Goal: Information Seeking & Learning: Learn about a topic

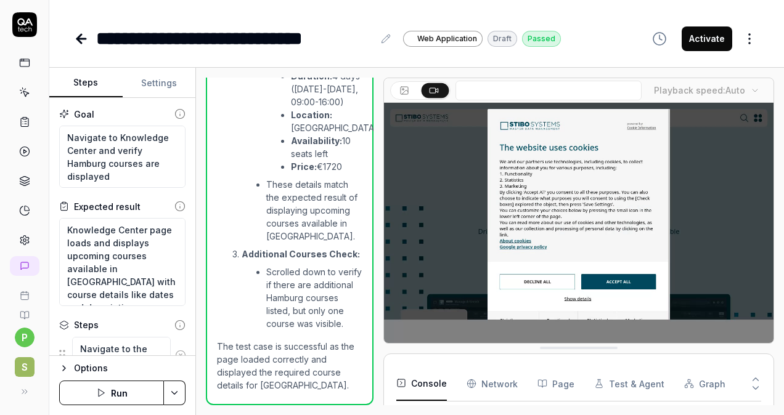
scroll to position [380, 0]
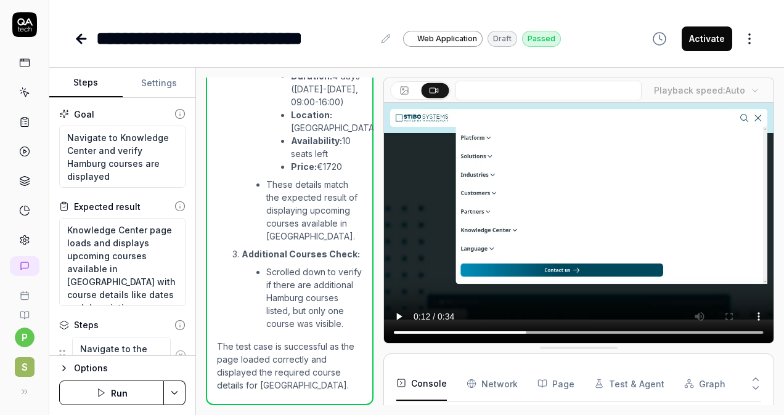
click at [406, 90] on icon at bounding box center [405, 92] width 6 height 4
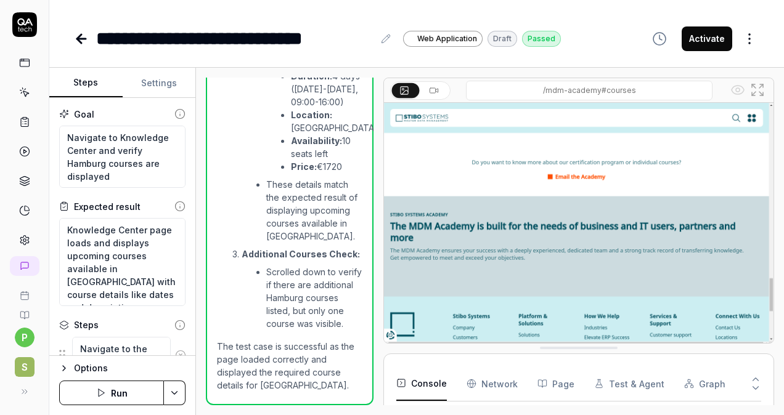
click at [433, 90] on icon at bounding box center [434, 91] width 10 height 10
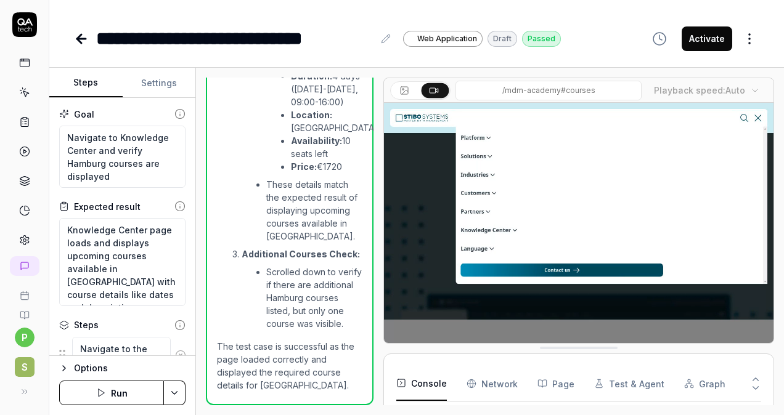
click at [412, 89] on button at bounding box center [405, 90] width 27 height 15
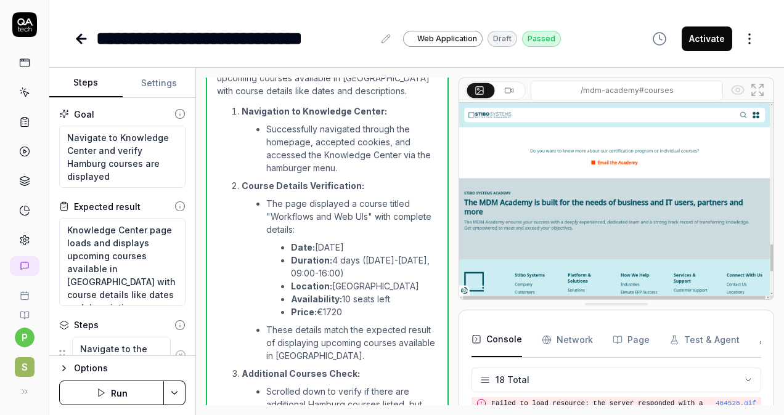
scroll to position [502, 0]
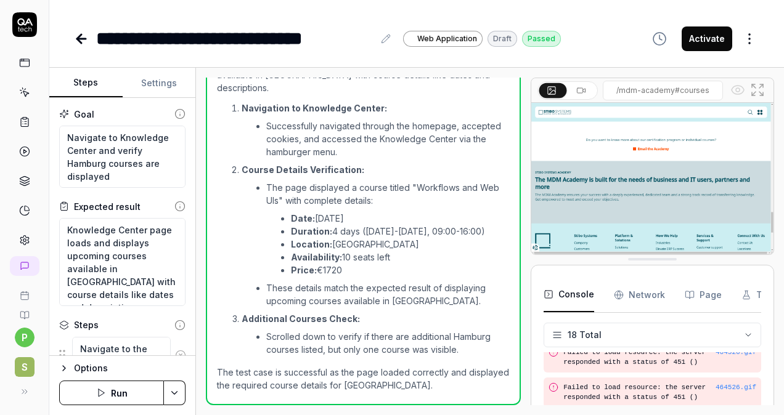
click at [532, 216] on div "Open browser 15:59:31 Default environment [URL][DOMAIN_NAME] Accept cookies if …" at bounding box center [490, 242] width 568 height 328
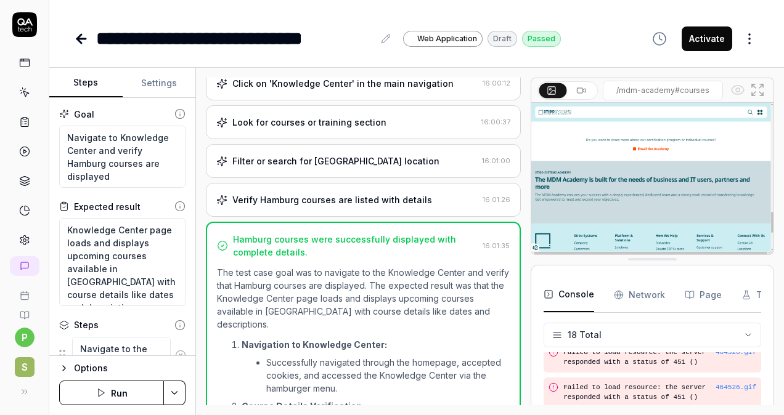
scroll to position [0, 0]
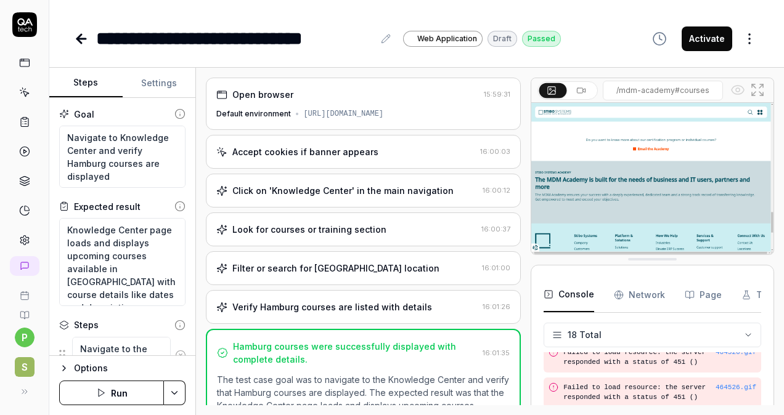
click at [383, 107] on div "Open browser 15:59:31 Default environment [URL][DOMAIN_NAME]" at bounding box center [363, 104] width 315 height 52
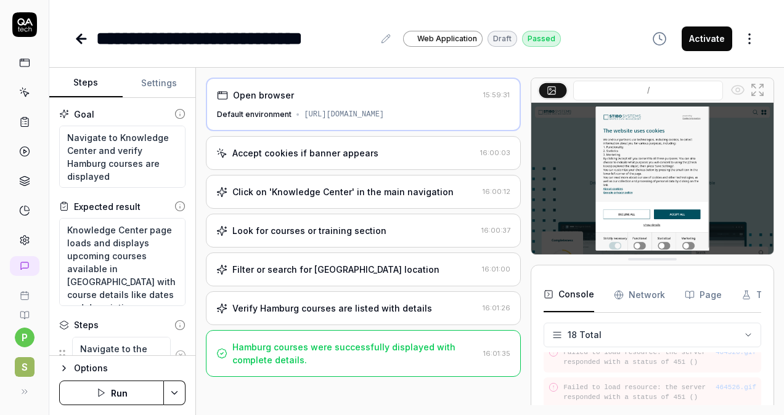
scroll to position [552, 0]
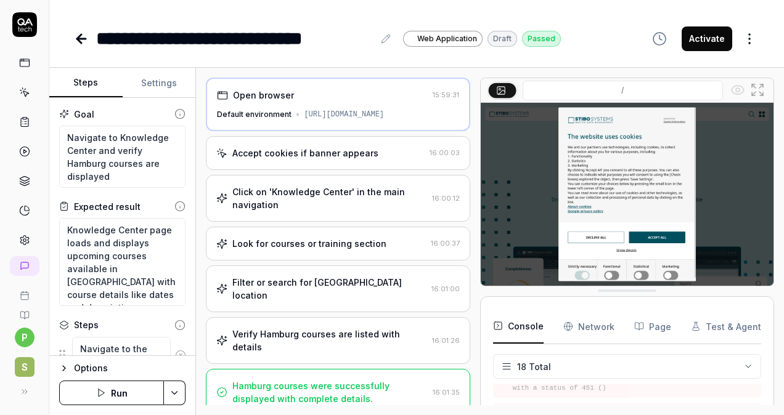
click at [479, 197] on div "Open browser 15:59:31 Default environment [URL][DOMAIN_NAME] Accept cookies if …" at bounding box center [490, 242] width 568 height 328
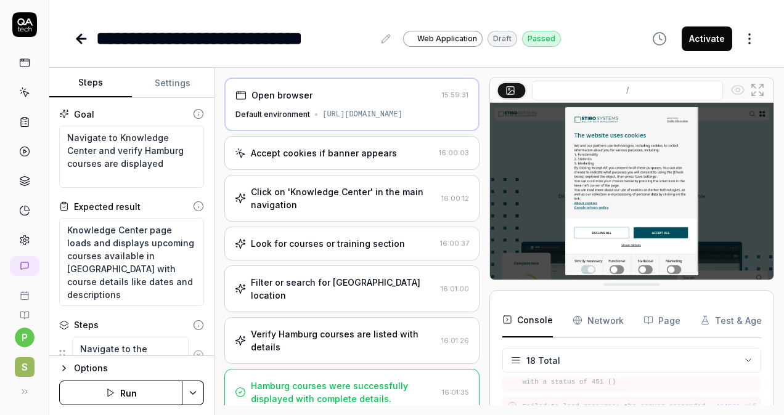
click at [216, 196] on div "Steps Settings Goal Navigate to Knowledge Center and verify Hamburg courses are…" at bounding box center [416, 242] width 735 height 348
drag, startPoint x: 165, startPoint y: 166, endPoint x: 62, endPoint y: 136, distance: 107.9
click at [62, 136] on textarea "Navigate to Knowledge Center and verify Hamburg courses are displayed" at bounding box center [131, 157] width 145 height 62
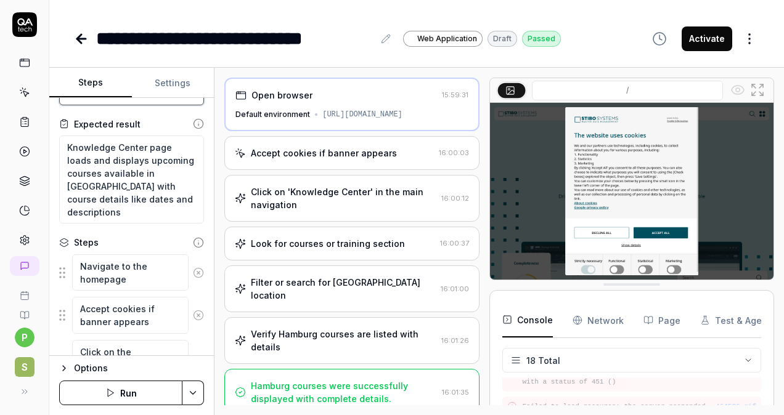
scroll to position [0, 0]
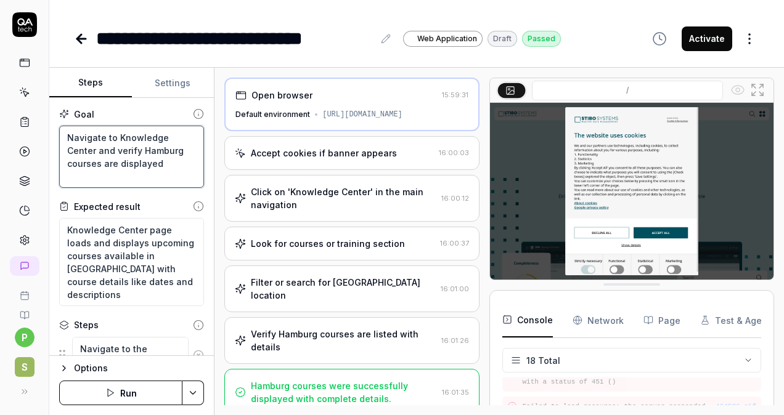
click at [160, 166] on textarea "Navigate to Knowledge Center and verify Hamburg courses are displayed" at bounding box center [131, 157] width 145 height 62
drag, startPoint x: 165, startPoint y: 163, endPoint x: 60, endPoint y: 133, distance: 109.0
click at [60, 133] on textarea "Navigate to Knowledge Center and verify Hamburg courses are displayed" at bounding box center [131, 157] width 145 height 62
click at [165, 165] on textarea "Navigate to Knowledge Center and verify Hamburg courses are displayed" at bounding box center [131, 157] width 145 height 62
drag, startPoint x: 163, startPoint y: 164, endPoint x: 67, endPoint y: 136, distance: 100.2
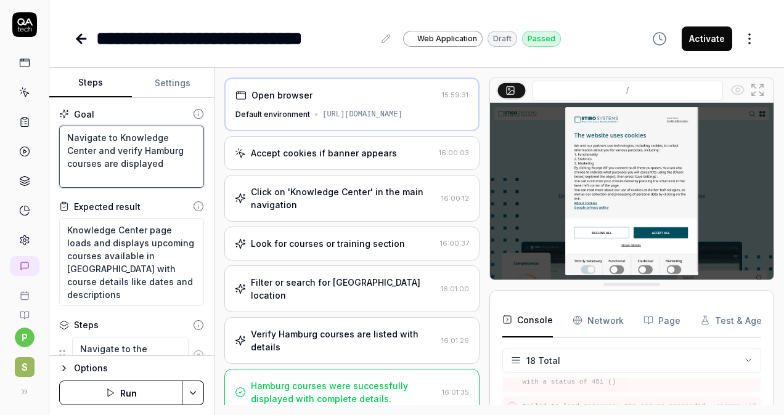
click at [67, 136] on textarea "Navigate to Knowledge Center and verify Hamburg courses are displayed" at bounding box center [131, 157] width 145 height 62
click at [169, 164] on textarea "Navigate to Knowledge Center and verify Hamburg courses are displayed" at bounding box center [131, 157] width 145 height 62
click at [328, 101] on div "Open browser 15:59:31 Default environment [URL][DOMAIN_NAME]" at bounding box center [351, 105] width 255 height 54
click at [327, 149] on div "Accept cookies if banner appears" at bounding box center [324, 153] width 146 height 13
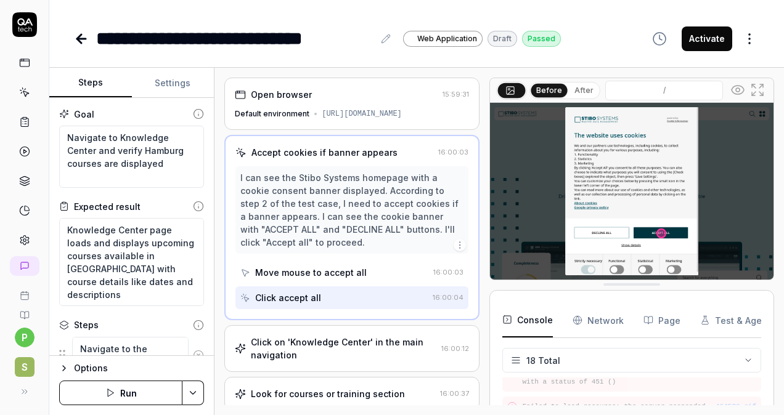
click at [341, 111] on div "[URL][DOMAIN_NAME]" at bounding box center [362, 113] width 80 height 11
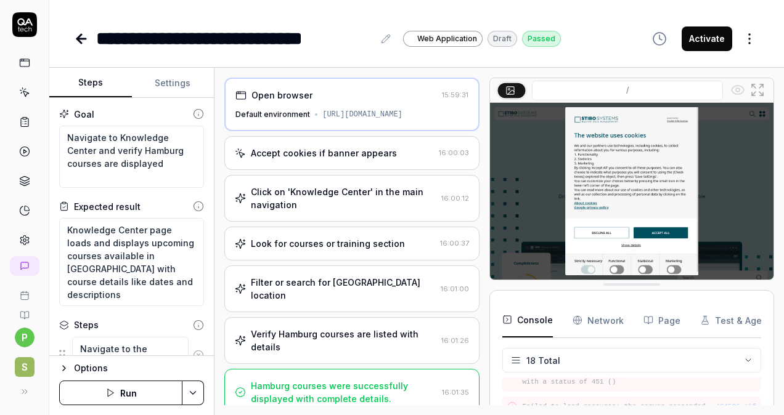
click at [394, 153] on div "Accept cookies if banner appears" at bounding box center [334, 153] width 199 height 13
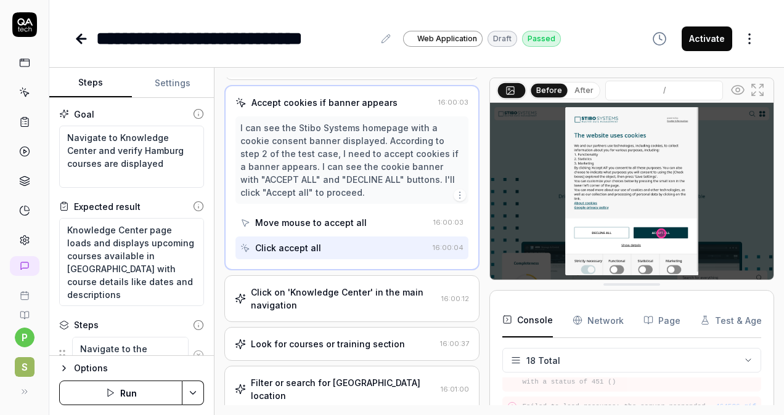
scroll to position [62, 0]
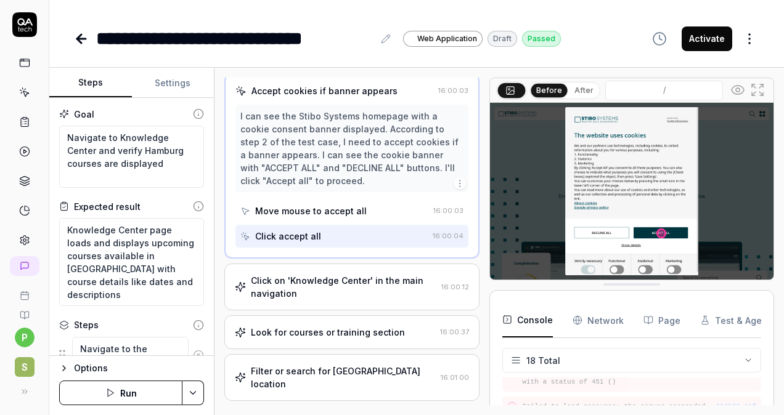
click at [371, 210] on div "Move mouse to accept all" at bounding box center [334, 211] width 188 height 23
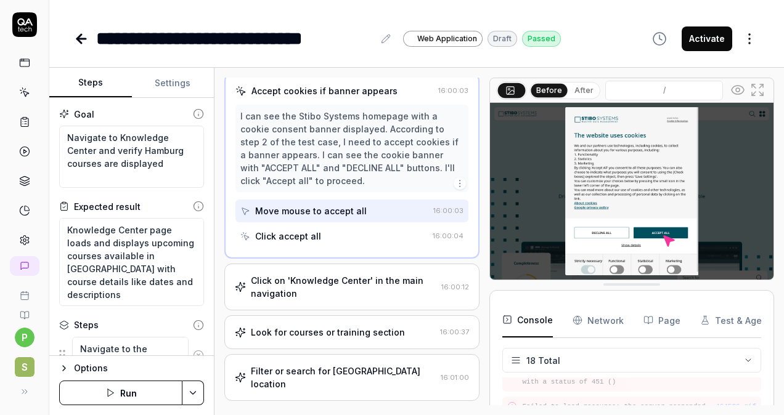
click at [357, 233] on div "Click accept all" at bounding box center [333, 236] width 187 height 23
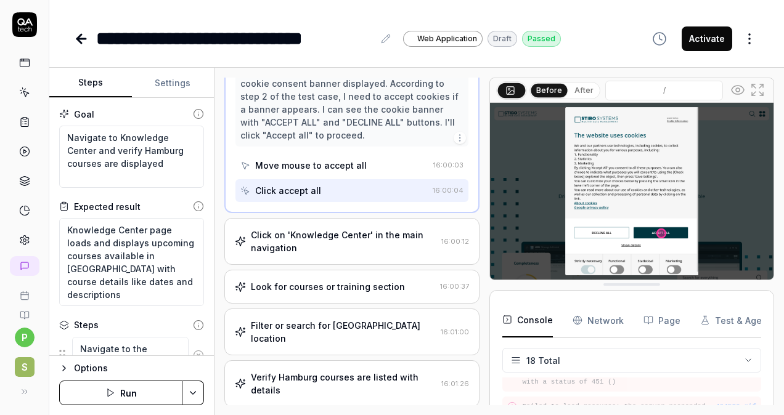
scroll to position [123, 0]
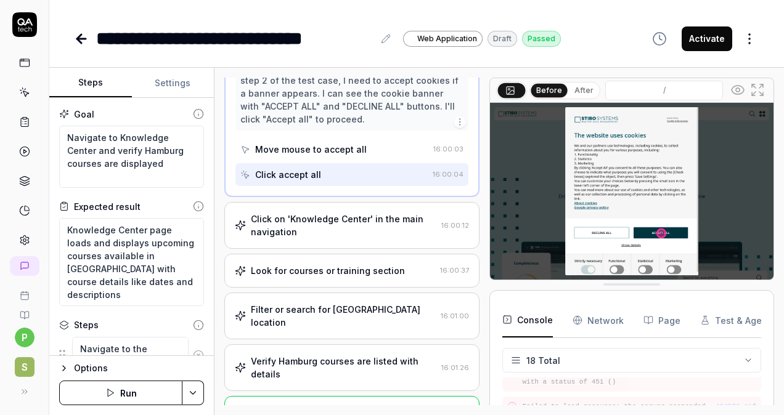
click at [359, 224] on div "Click on 'Knowledge Center' in the main navigation" at bounding box center [344, 226] width 186 height 26
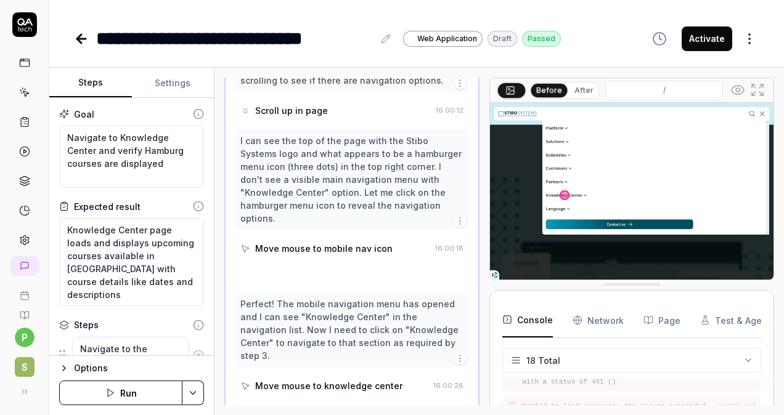
scroll to position [306, 0]
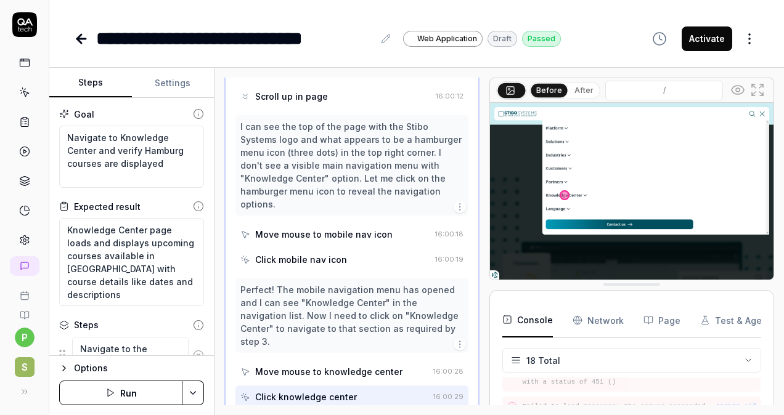
click at [358, 234] on div "Move mouse to mobile nav icon" at bounding box center [323, 234] width 137 height 13
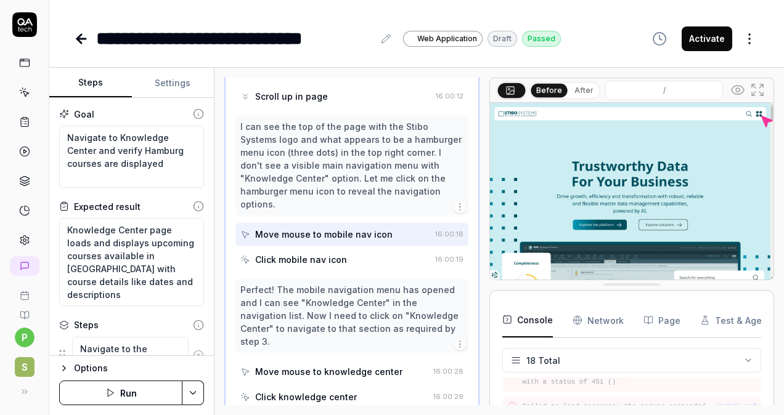
click at [307, 260] on div "Click mobile nav icon" at bounding box center [301, 259] width 92 height 13
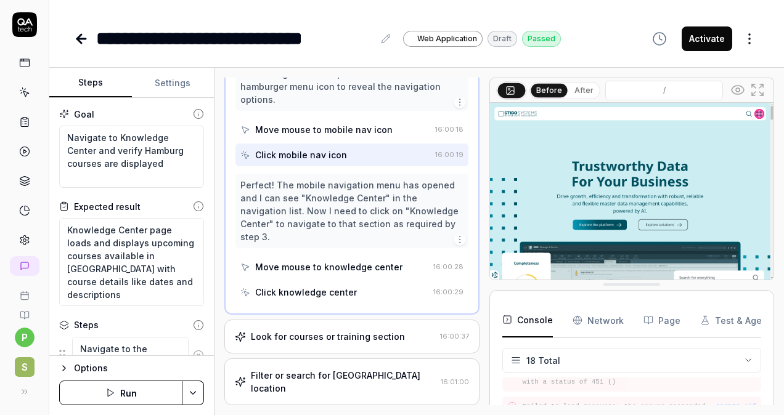
scroll to position [429, 0]
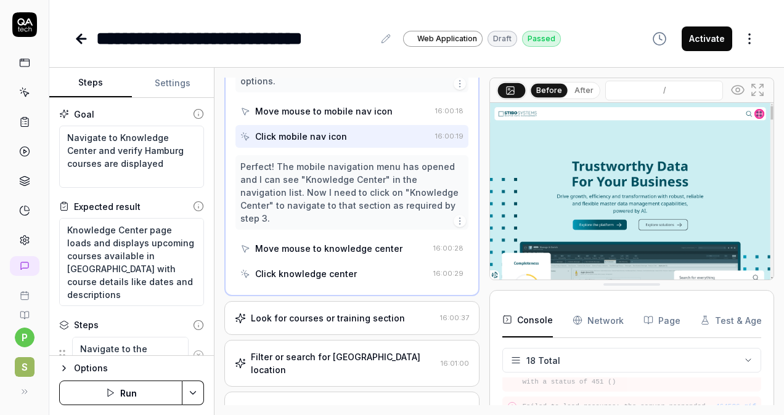
click at [345, 242] on div "Move mouse to knowledge center" at bounding box center [328, 248] width 147 height 13
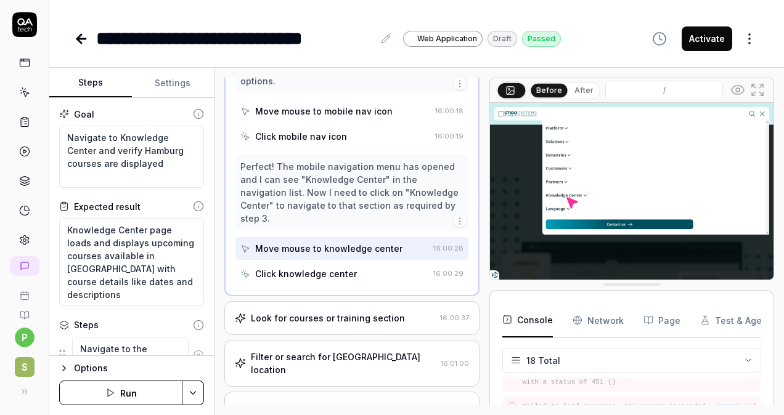
click at [327, 267] on div "Click knowledge center" at bounding box center [306, 273] width 102 height 13
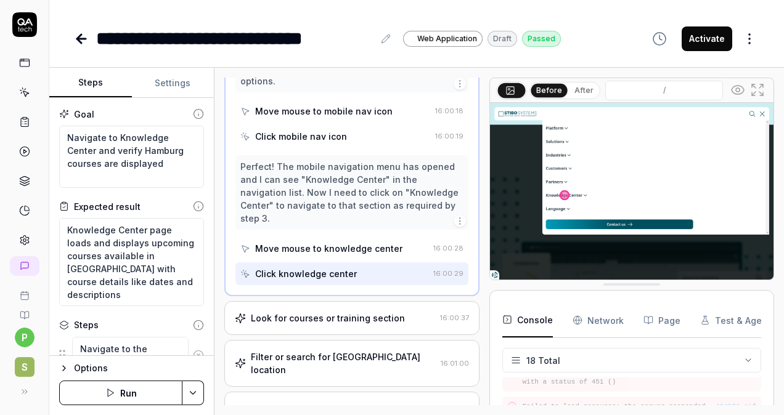
scroll to position [485, 0]
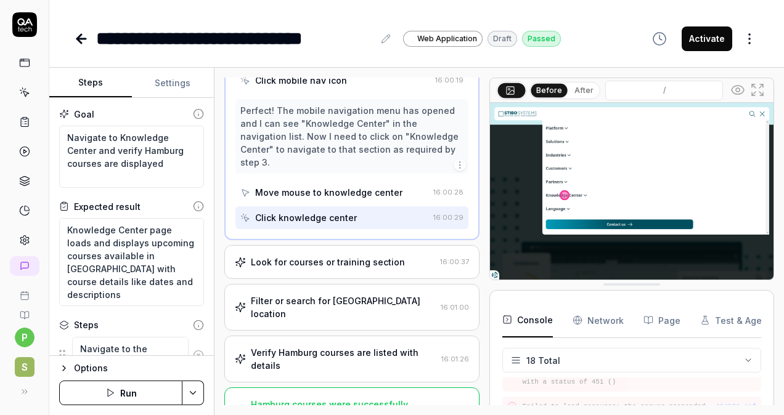
click at [339, 256] on div "Look for courses or training section" at bounding box center [328, 262] width 154 height 13
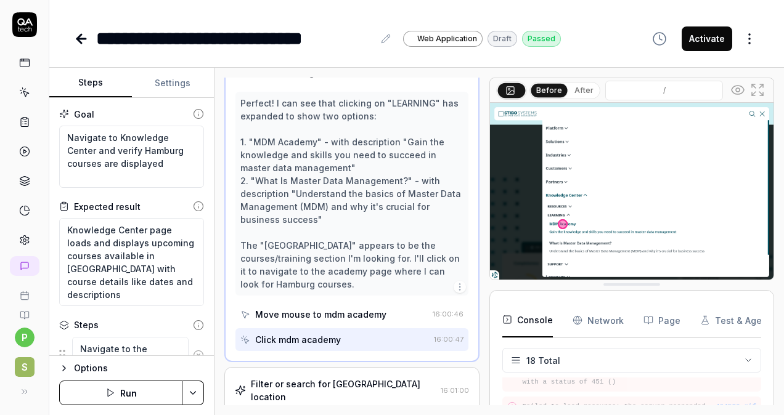
scroll to position [345, 0]
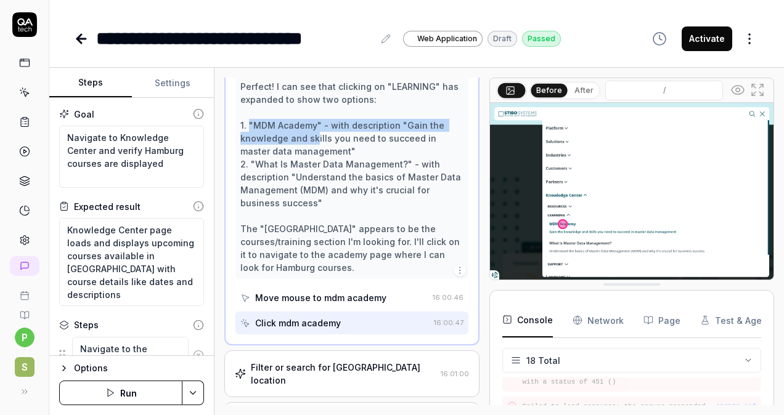
drag, startPoint x: 250, startPoint y: 125, endPoint x: 316, endPoint y: 130, distance: 65.6
click at [316, 130] on div "Perfect! I can see that clicking on "LEARNING" has expanded to show two options…" at bounding box center [351, 177] width 223 height 194
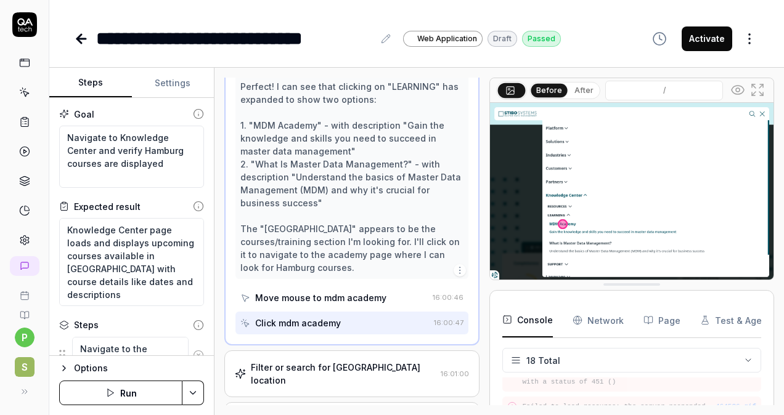
drag, startPoint x: 316, startPoint y: 130, endPoint x: 254, endPoint y: 159, distance: 68.1
click at [254, 159] on div "Perfect! I can see that clicking on "LEARNING" has expanded to show two options…" at bounding box center [351, 177] width 223 height 194
drag, startPoint x: 251, startPoint y: 161, endPoint x: 404, endPoint y: 164, distance: 152.9
click at [404, 164] on div "Perfect! I can see that clicking on "LEARNING" has expanded to show two options…" at bounding box center [351, 177] width 223 height 194
drag, startPoint x: 404, startPoint y: 164, endPoint x: 409, endPoint y: 201, distance: 37.2
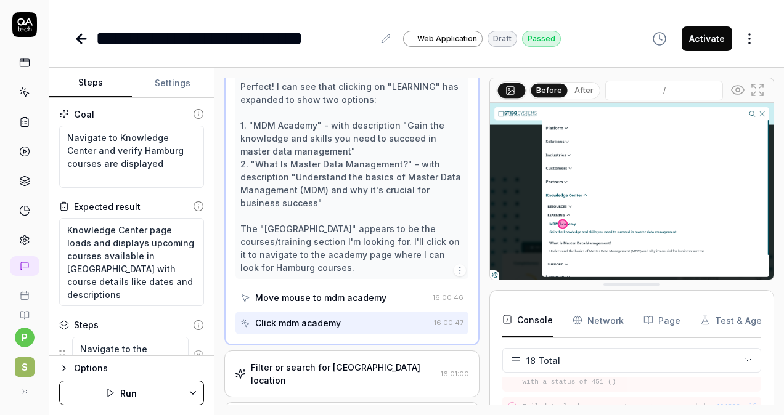
click at [409, 201] on div "Perfect! I can see that clicking on "LEARNING" has expanded to show two options…" at bounding box center [351, 177] width 223 height 194
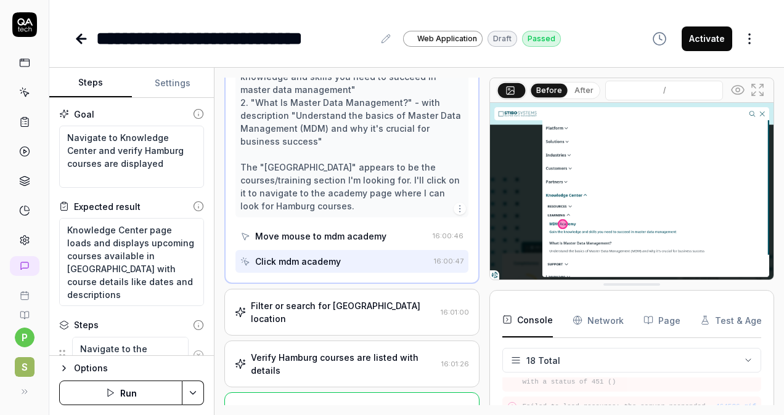
scroll to position [425, 0]
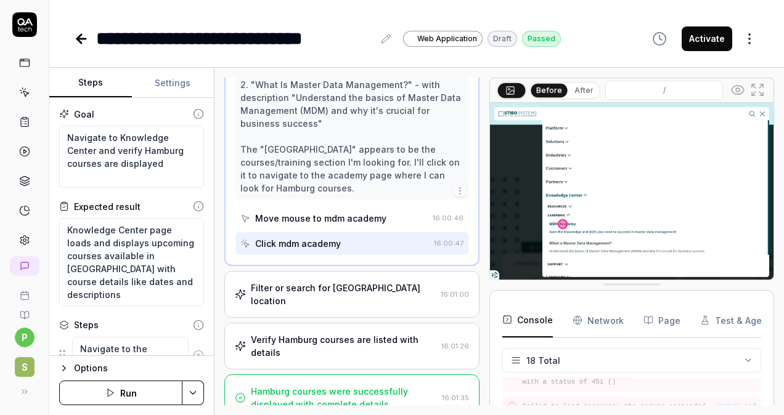
click at [338, 286] on div "Filter or search for [GEOGRAPHIC_DATA] location" at bounding box center [343, 295] width 185 height 26
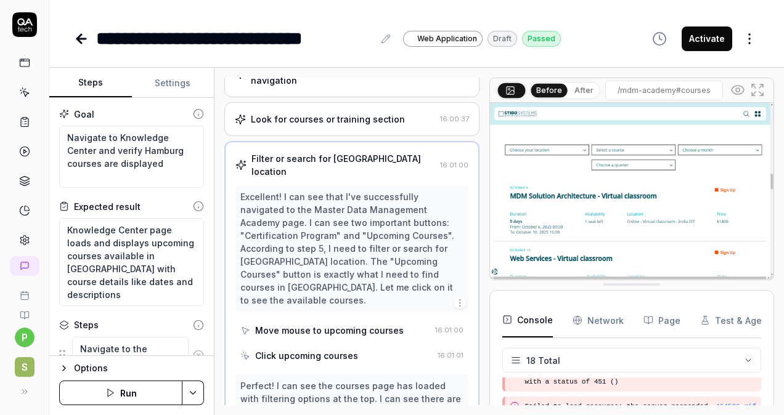
scroll to position [185, 0]
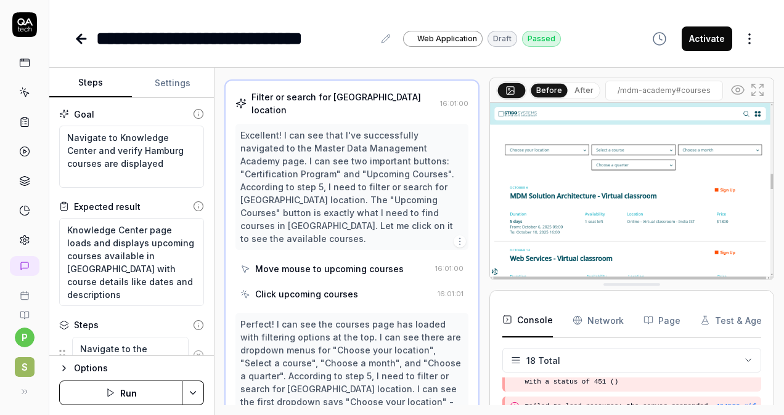
click at [362, 263] on div "Move mouse to upcoming courses" at bounding box center [329, 269] width 149 height 13
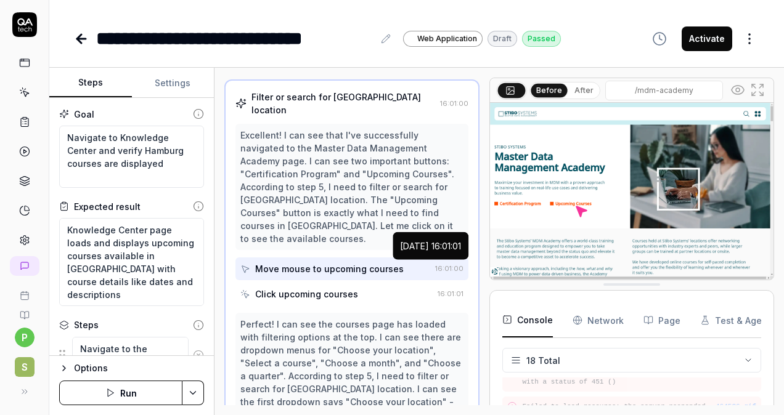
click at [332, 288] on div "Click upcoming courses" at bounding box center [306, 294] width 103 height 13
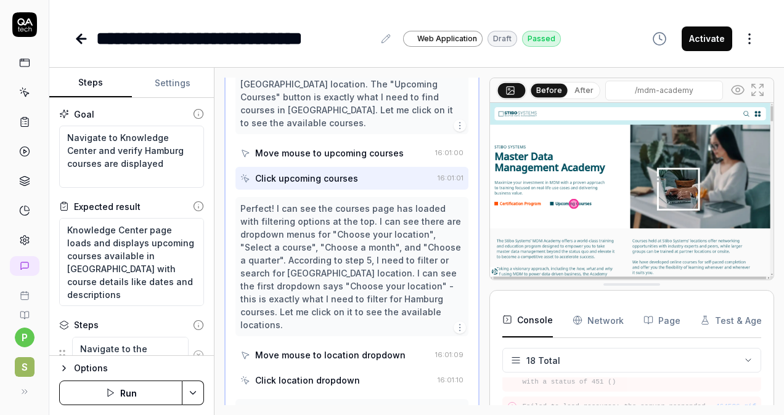
scroll to position [370, 0]
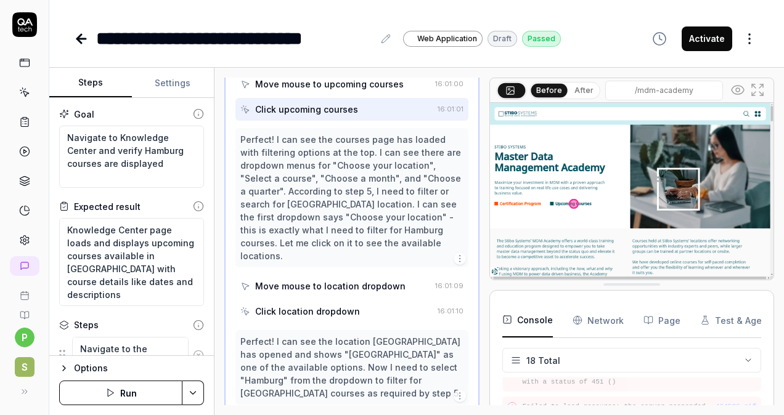
click at [344, 280] on div "Move mouse to location dropdown" at bounding box center [330, 286] width 150 height 13
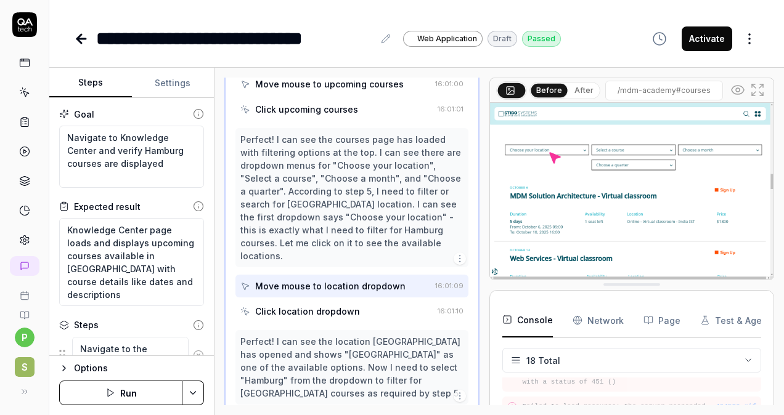
click at [337, 305] on div "Click location dropdown" at bounding box center [307, 311] width 105 height 13
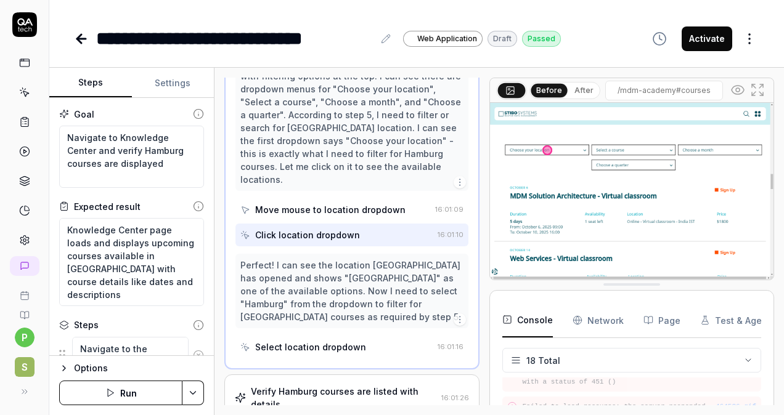
scroll to position [472, 0]
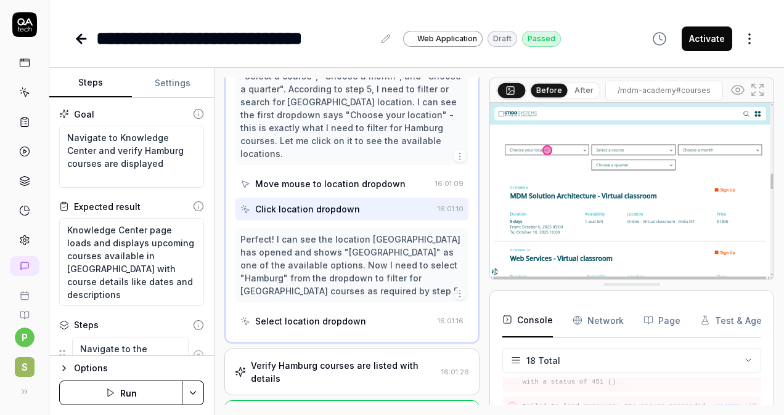
click at [341, 315] on div "Select location dropdown" at bounding box center [310, 321] width 111 height 13
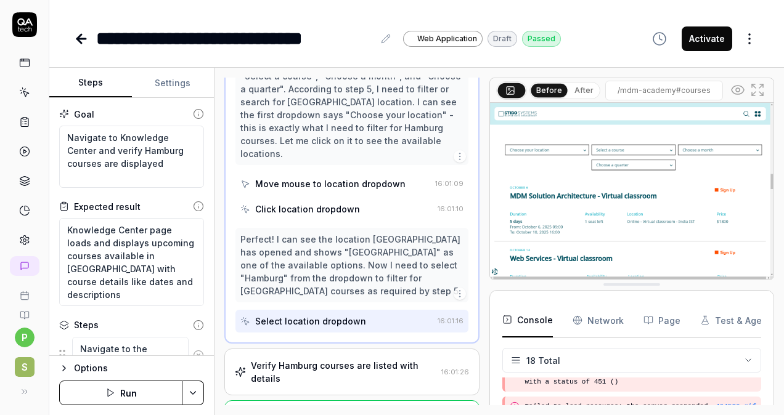
click at [356, 359] on div "Verify Hamburg courses are listed with details" at bounding box center [344, 372] width 186 height 26
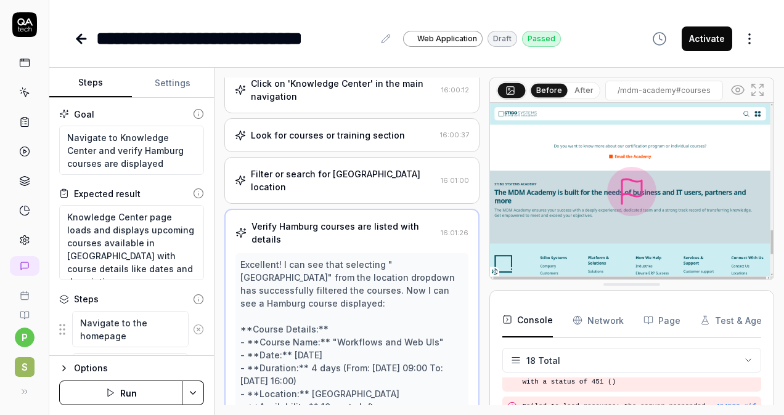
scroll to position [121, 0]
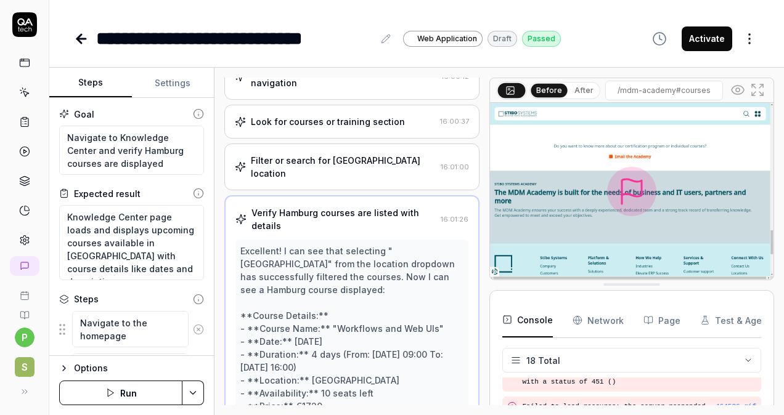
click at [360, 160] on div "Filter or search for [GEOGRAPHIC_DATA] location" at bounding box center [343, 167] width 185 height 26
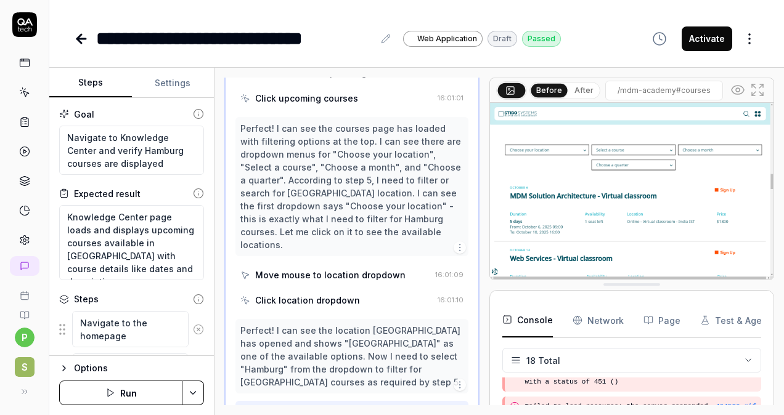
scroll to position [370, 0]
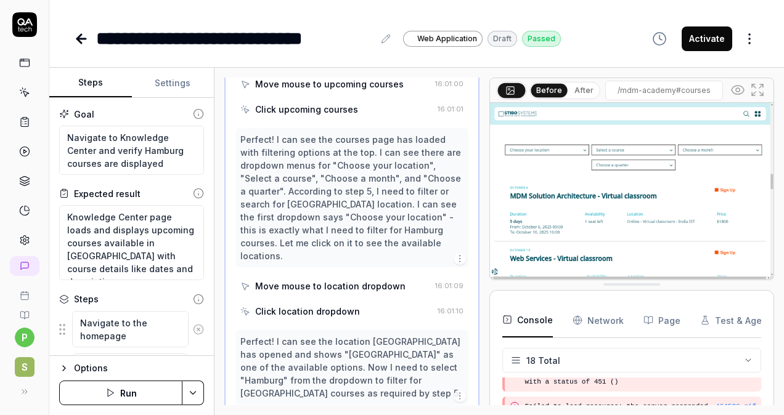
click at [351, 280] on div "Move mouse to location dropdown" at bounding box center [330, 286] width 150 height 13
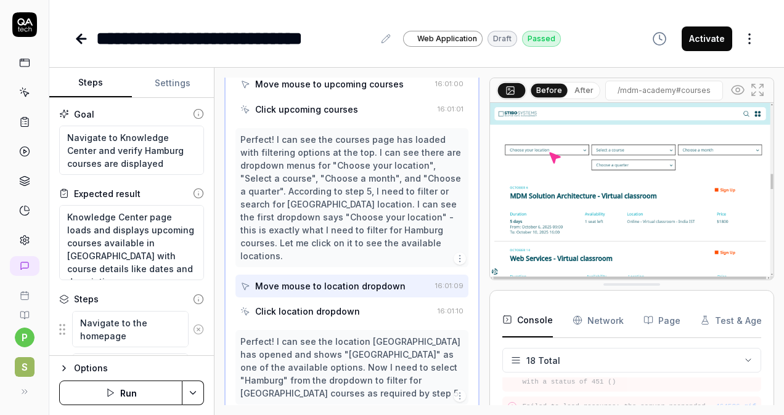
click at [345, 305] on div "Click location dropdown" at bounding box center [307, 311] width 105 height 13
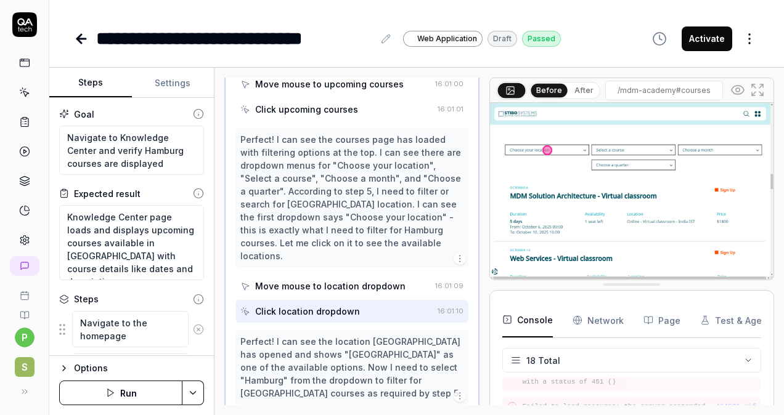
click at [346, 280] on div "Move mouse to location dropdown" at bounding box center [330, 286] width 150 height 13
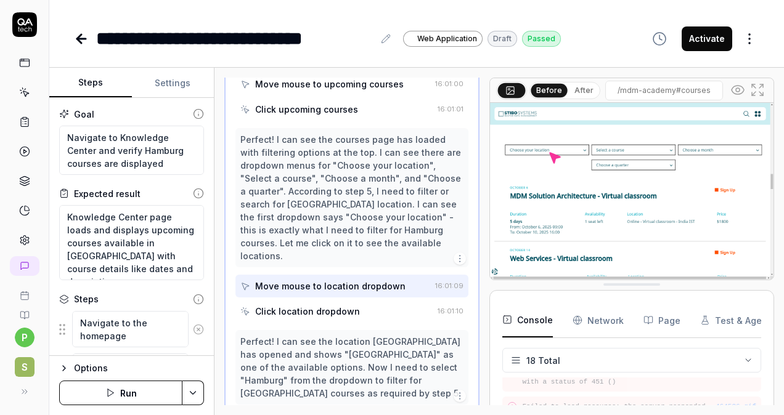
click at [341, 305] on div "Click location dropdown" at bounding box center [307, 311] width 105 height 13
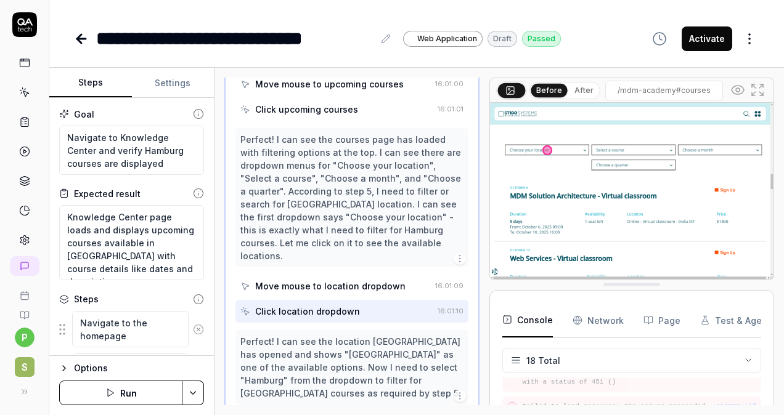
scroll to position [431, 0]
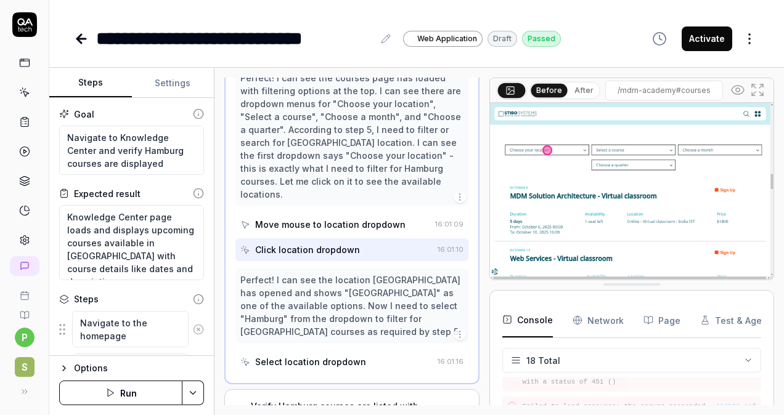
click at [337, 356] on div "Select location dropdown" at bounding box center [310, 362] width 111 height 13
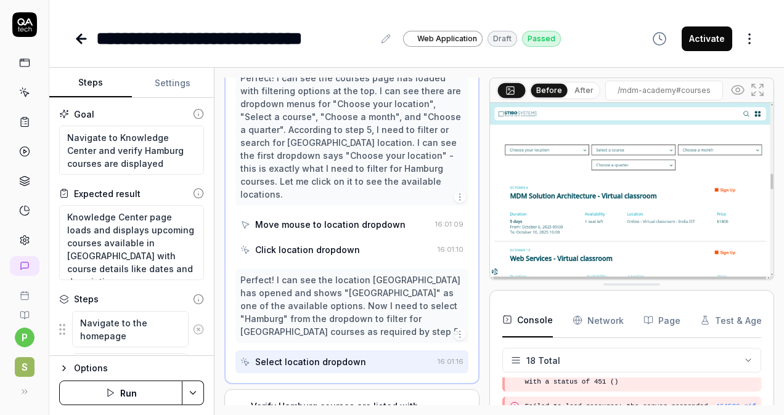
scroll to position [472, 0]
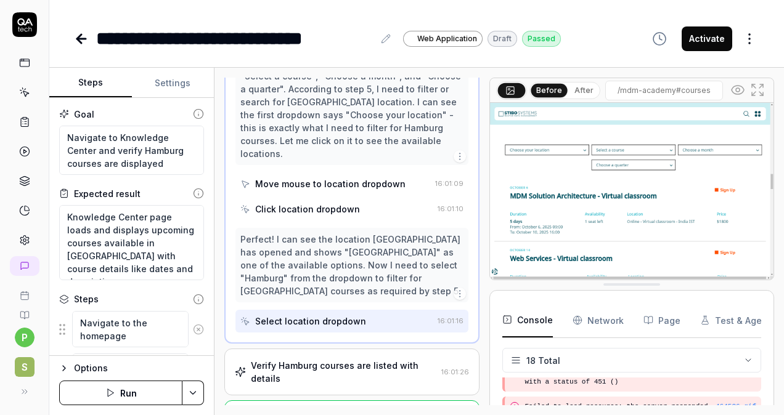
click at [354, 359] on div "Verify Hamburg courses are listed with details" at bounding box center [344, 372] width 186 height 26
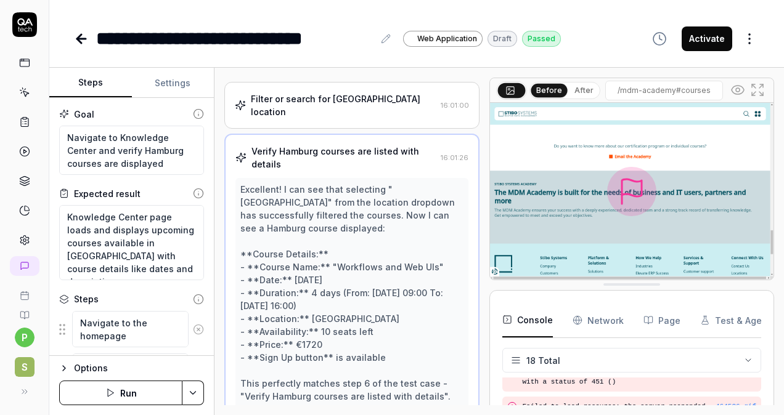
scroll to position [244, 0]
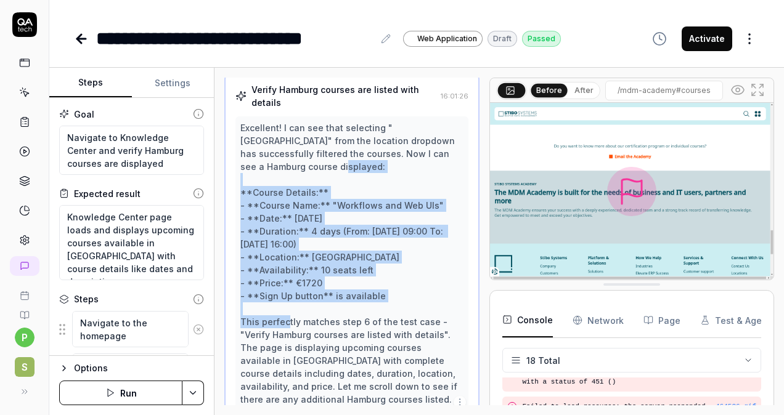
drag, startPoint x: 240, startPoint y: 179, endPoint x: 377, endPoint y: 283, distance: 172.0
click at [377, 283] on div "Excellent! I can see that selecting "[GEOGRAPHIC_DATA]" from the location dropd…" at bounding box center [351, 263] width 223 height 285
drag, startPoint x: 377, startPoint y: 283, endPoint x: 402, endPoint y: 286, distance: 24.8
click at [402, 286] on div "Excellent! I can see that selecting "[GEOGRAPHIC_DATA]" from the location dropd…" at bounding box center [351, 263] width 223 height 285
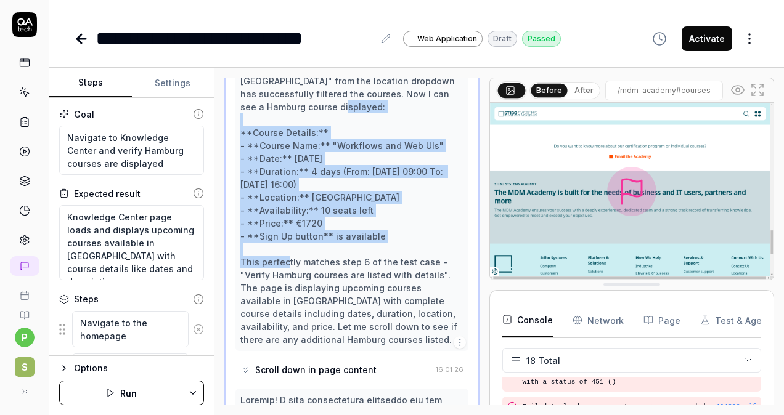
scroll to position [306, 0]
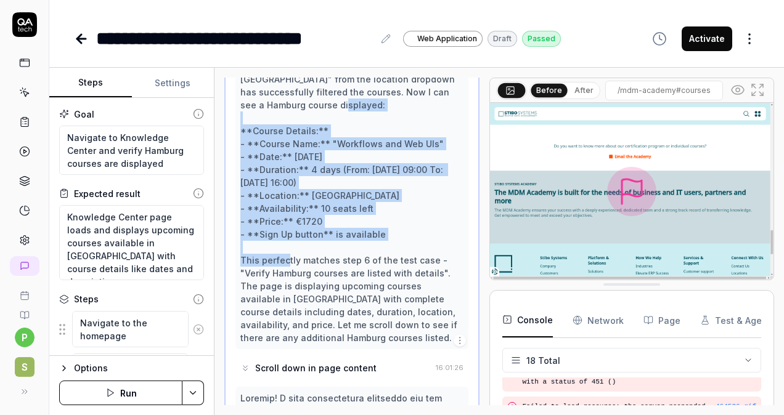
click at [407, 212] on div "Excellent! I can see that selecting "[GEOGRAPHIC_DATA]" from the location dropd…" at bounding box center [351, 202] width 223 height 285
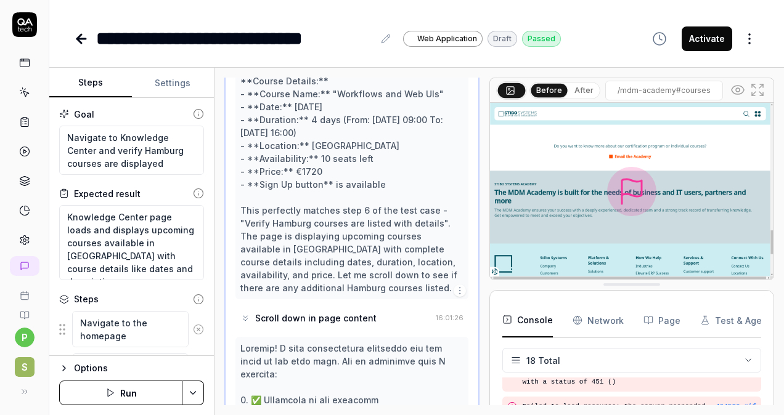
scroll to position [367, 0]
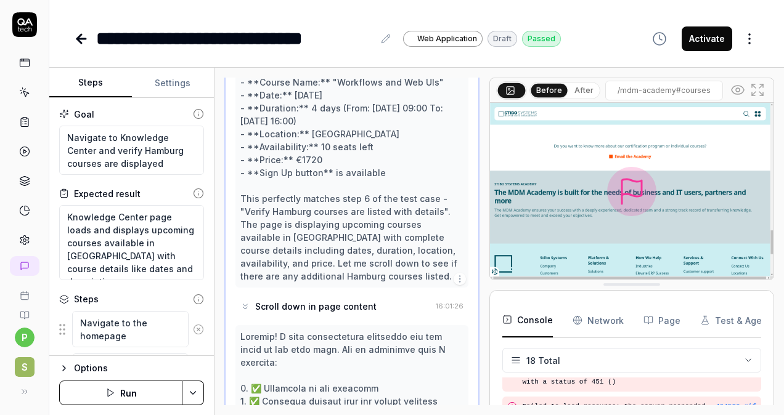
click at [370, 295] on div "Scroll down in page content" at bounding box center [335, 306] width 190 height 23
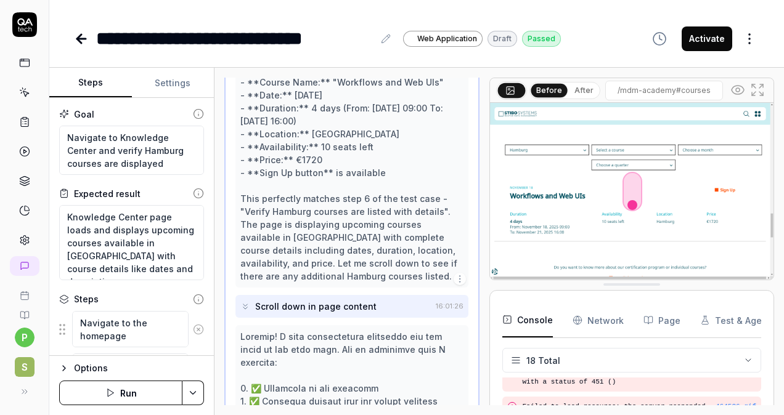
scroll to position [429, 0]
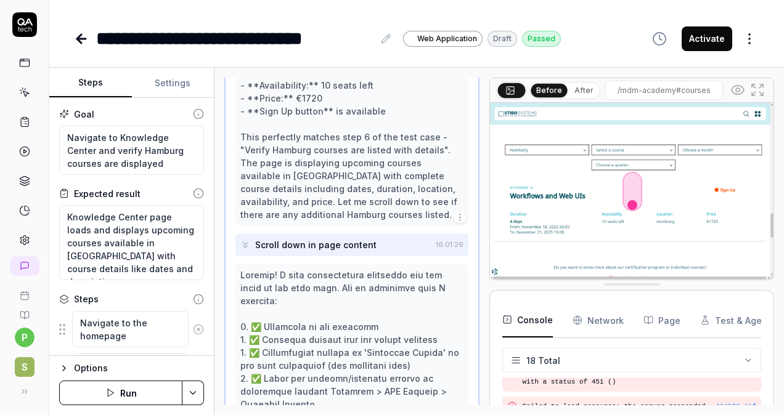
click at [528, 148] on img at bounding box center [632, 191] width 284 height 177
click at [519, 221] on img at bounding box center [632, 191] width 284 height 177
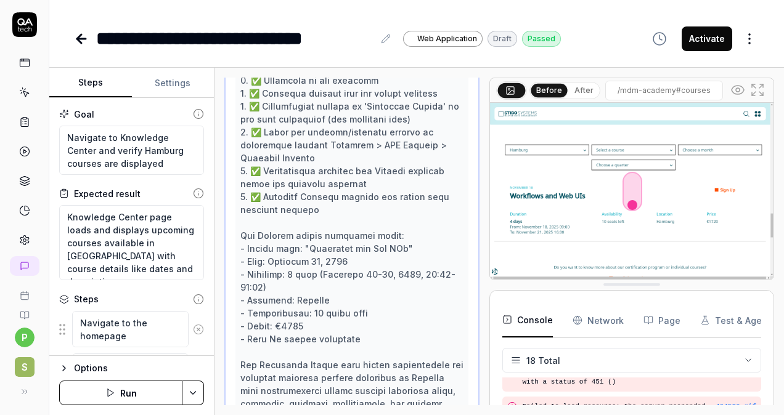
scroll to position [788, 0]
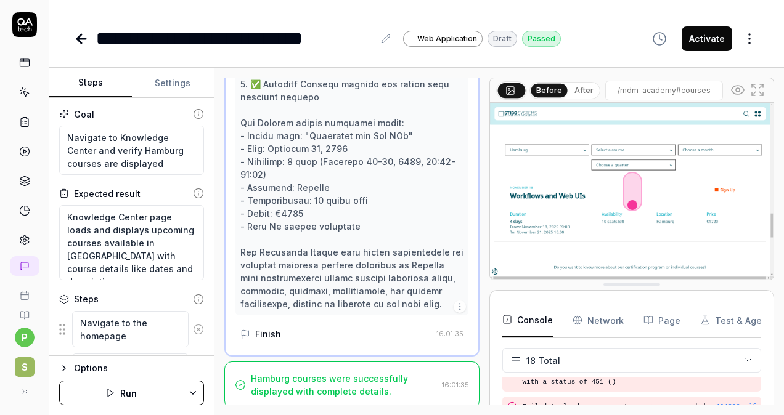
click at [370, 335] on div "Finish" at bounding box center [335, 334] width 191 height 23
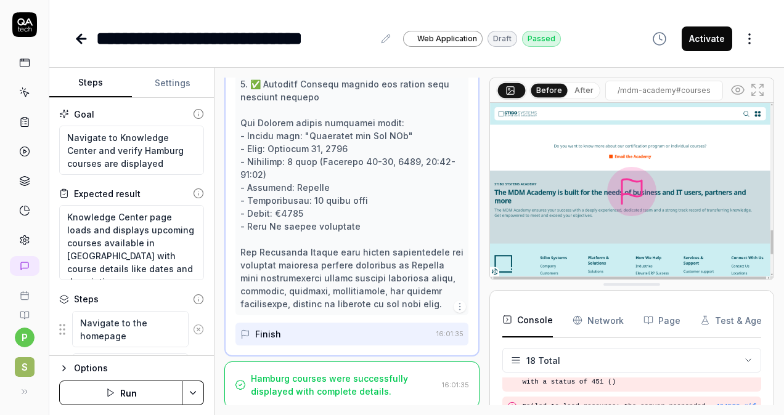
click at [60, 366] on icon "button" at bounding box center [64, 369] width 10 height 10
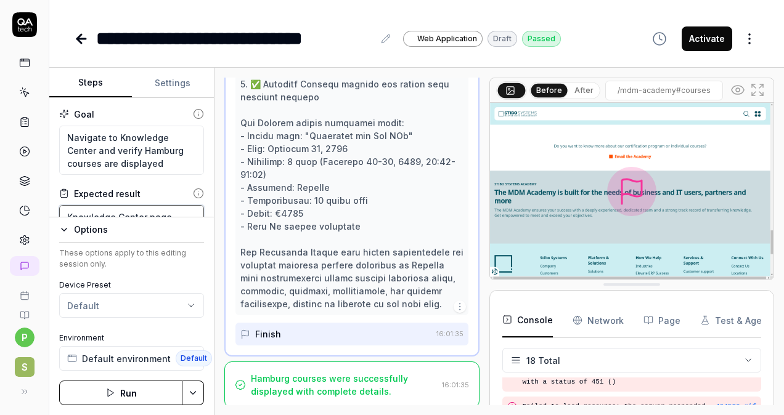
drag, startPoint x: 141, startPoint y: 216, endPoint x: 141, endPoint y: 196, distance: 19.7
click at [141, 196] on div "Expected result Knowledge Center page loads and displays upcoming courses avail…" at bounding box center [131, 233] width 145 height 93
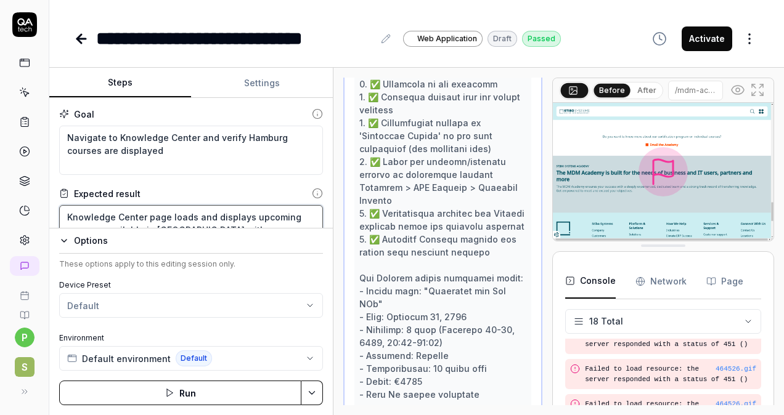
scroll to position [562, 0]
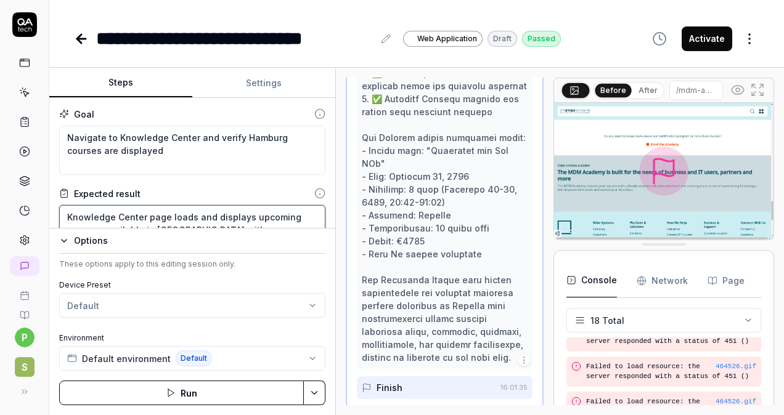
click at [333, 340] on div "Steps Settings Goal Navigate to Knowledge Center and verify Hamburg courses are…" at bounding box center [416, 242] width 735 height 348
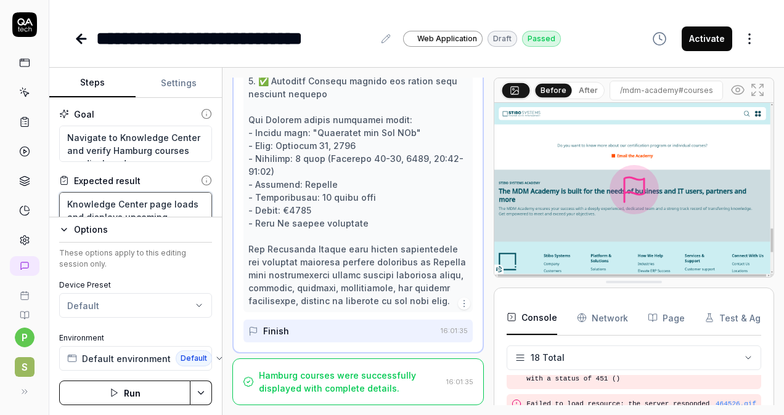
scroll to position [788, 0]
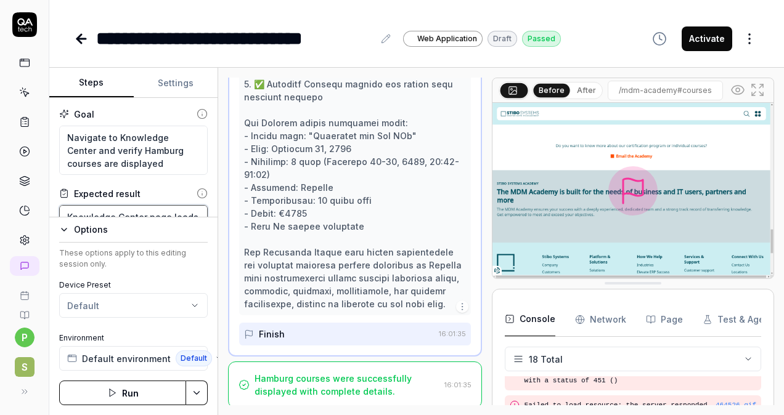
click at [219, 223] on div "Steps Settings Goal Navigate to Knowledge Center and verify Hamburg courses are…" at bounding box center [416, 242] width 735 height 348
type textarea "*"
